Goal: Find specific page/section: Find specific page/section

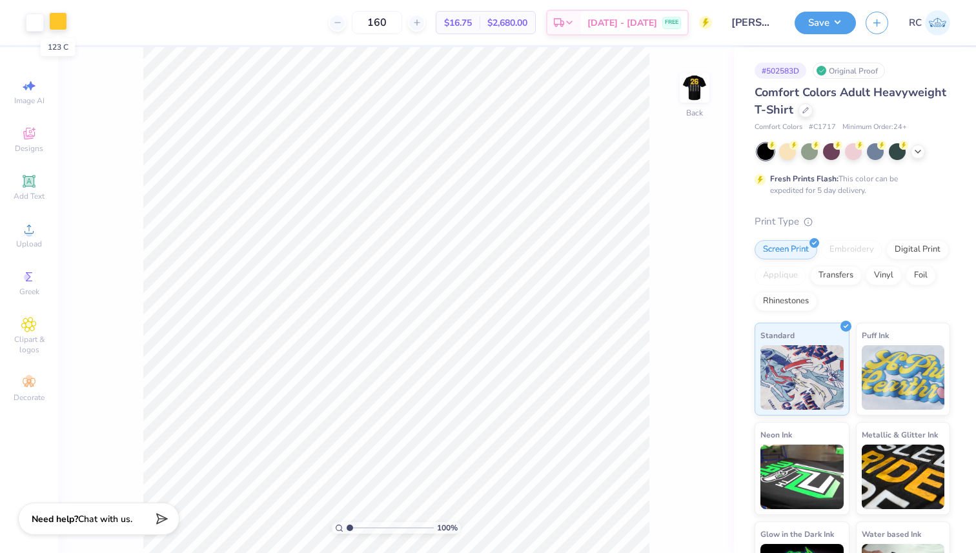
click at [61, 26] on div at bounding box center [58, 21] width 18 height 18
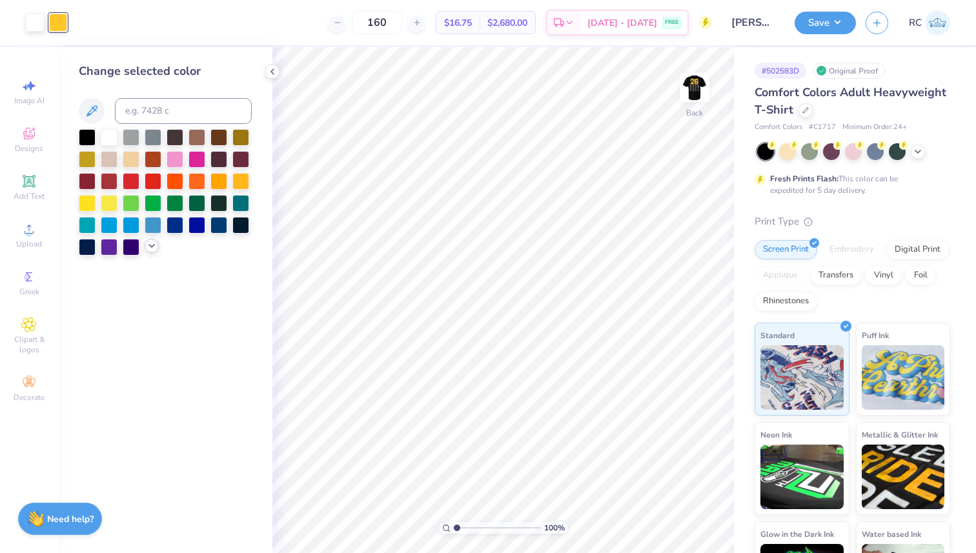
click at [147, 245] on icon at bounding box center [152, 246] width 10 height 10
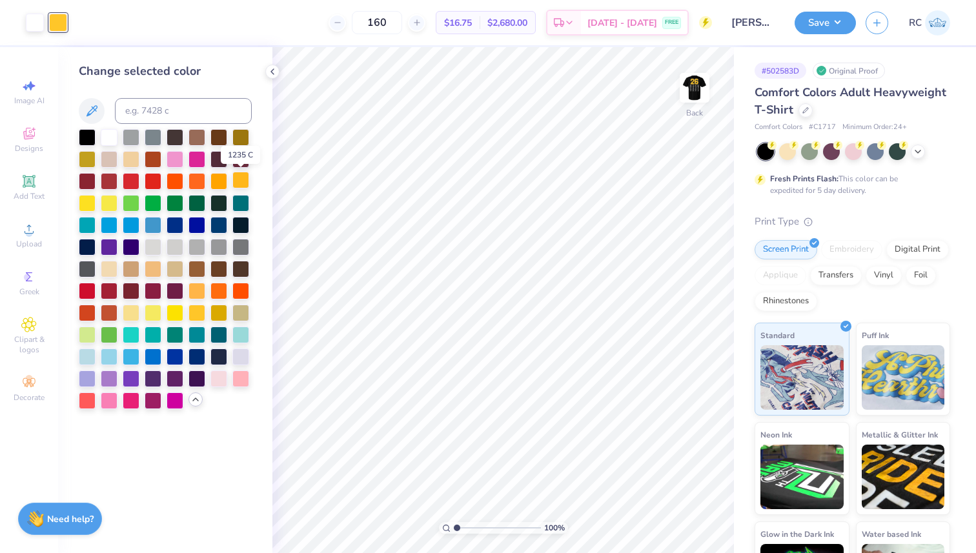
click at [242, 185] on div at bounding box center [240, 180] width 17 height 17
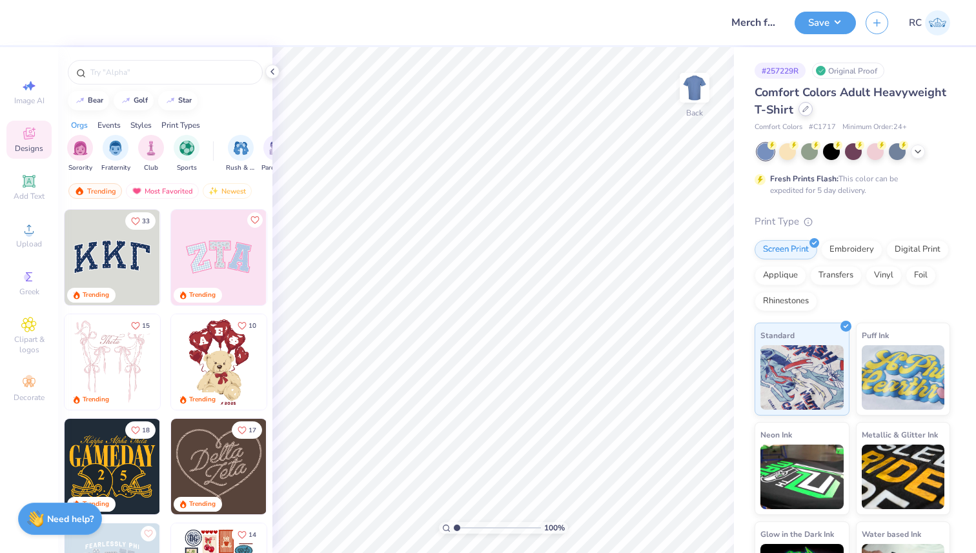
click at [809, 111] on icon at bounding box center [805, 109] width 6 height 6
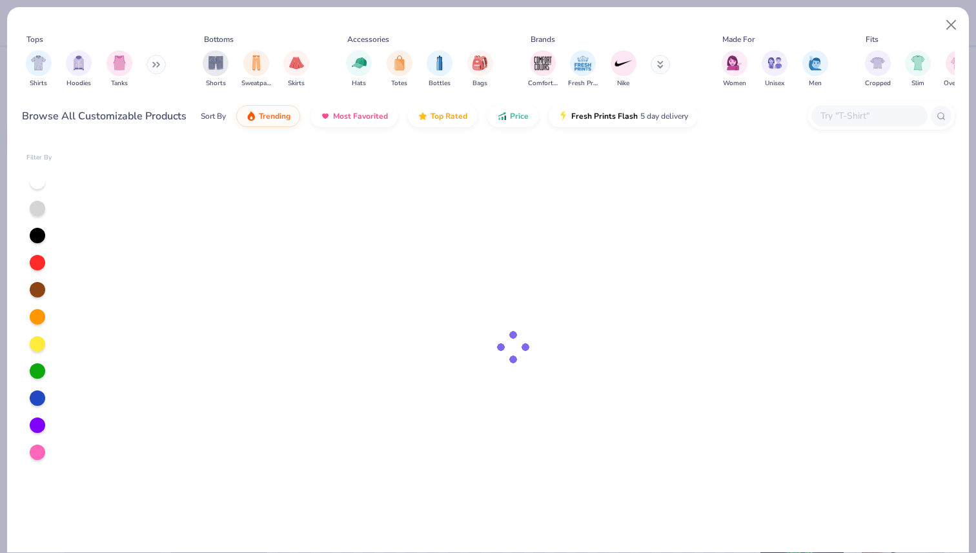
click at [870, 112] on input "text" at bounding box center [868, 115] width 99 height 15
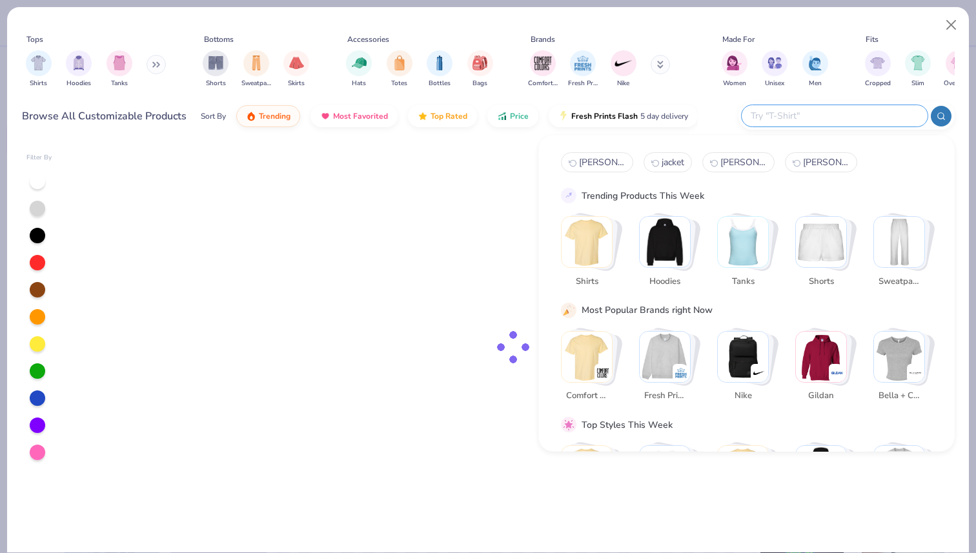
paste input "K500"
type input "K500"
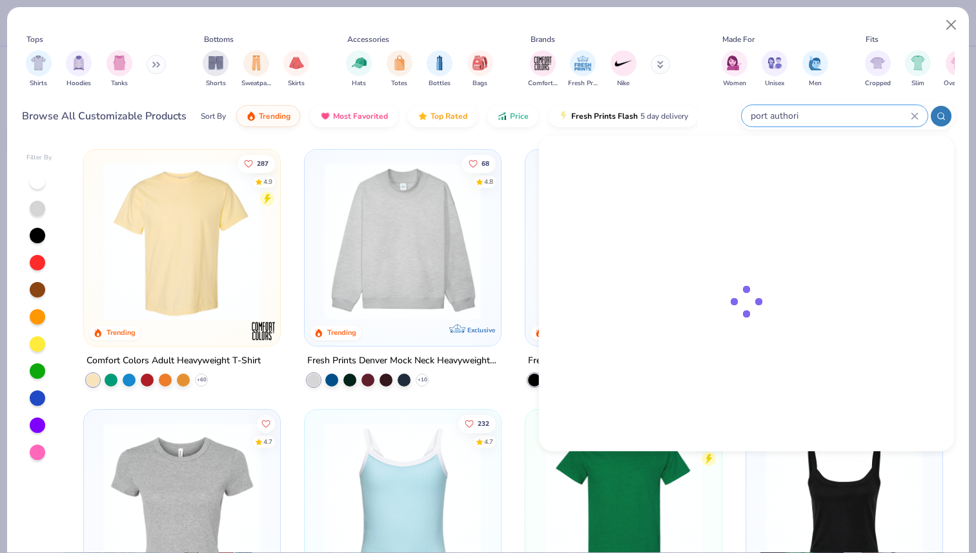
type input "port author"
